Goal: Navigation & Orientation: Find specific page/section

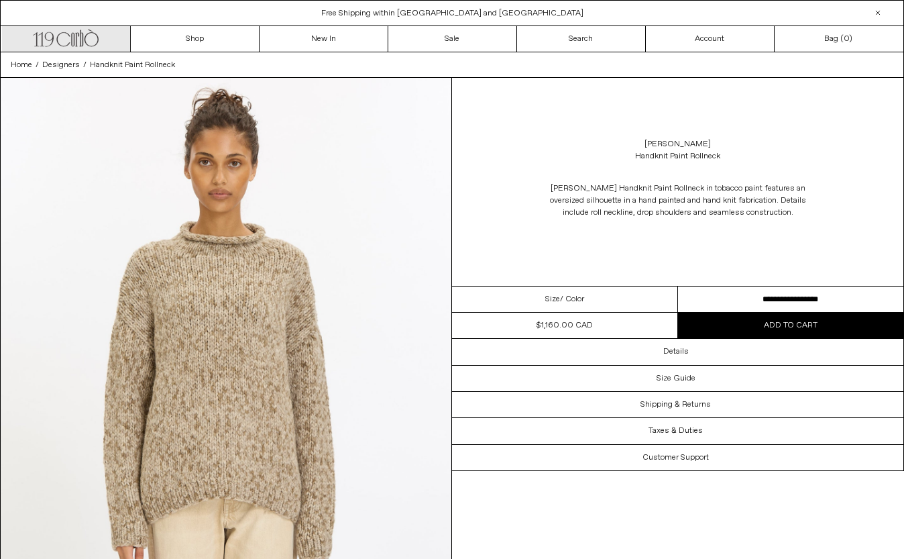
click at [68, 46] on icon ".cls-1, .cls-2 { fill: #231f20; stroke: #231f20; stroke-miterlimit: 10; stroke-…" at bounding box center [66, 36] width 66 height 19
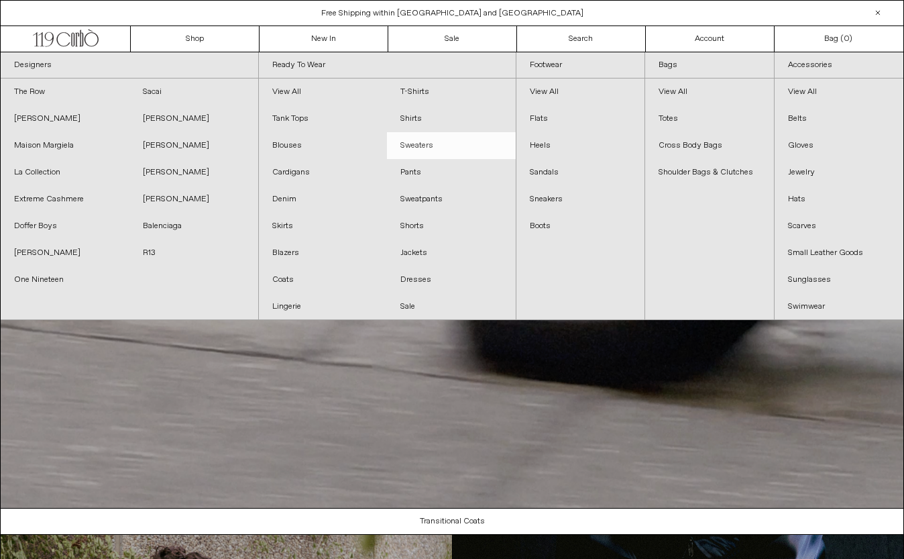
click at [405, 147] on link "Sweaters" at bounding box center [451, 145] width 129 height 27
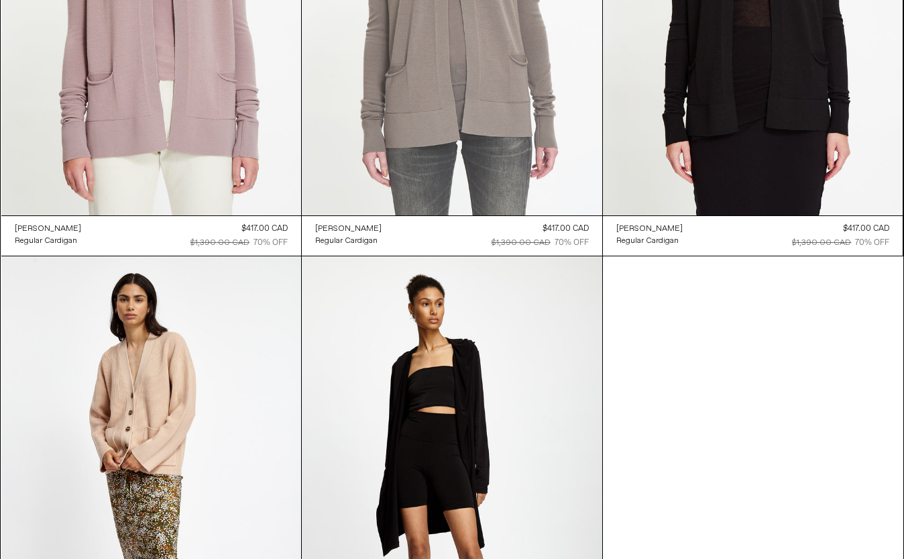
scroll to position [5709, 0]
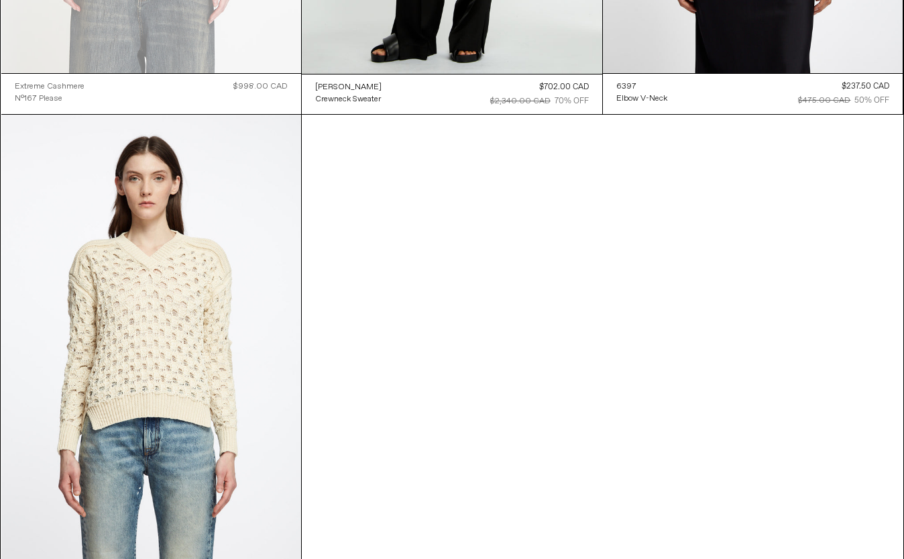
scroll to position [8304, 0]
